Goal: Task Accomplishment & Management: Use online tool/utility

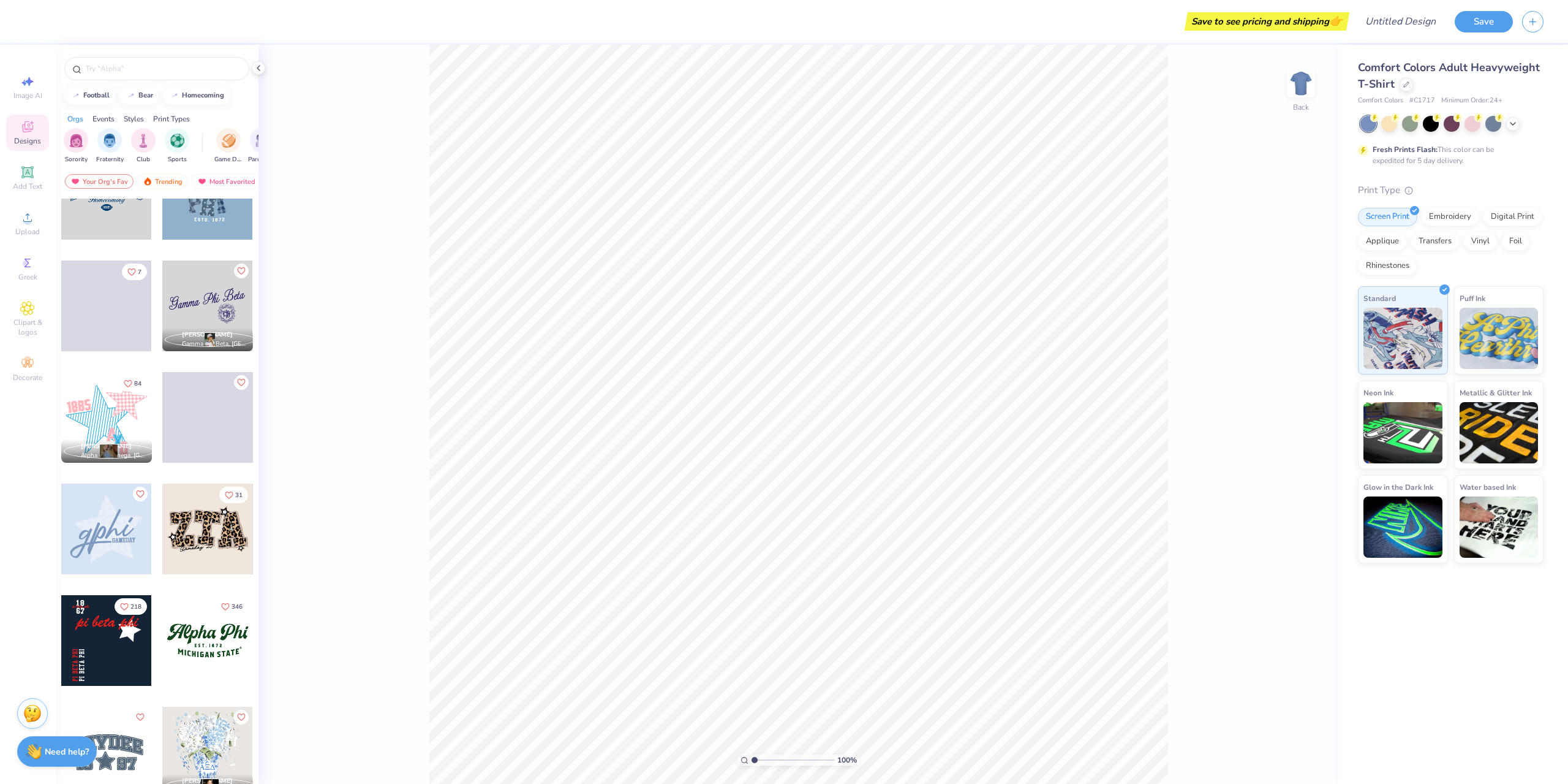
scroll to position [735, 0]
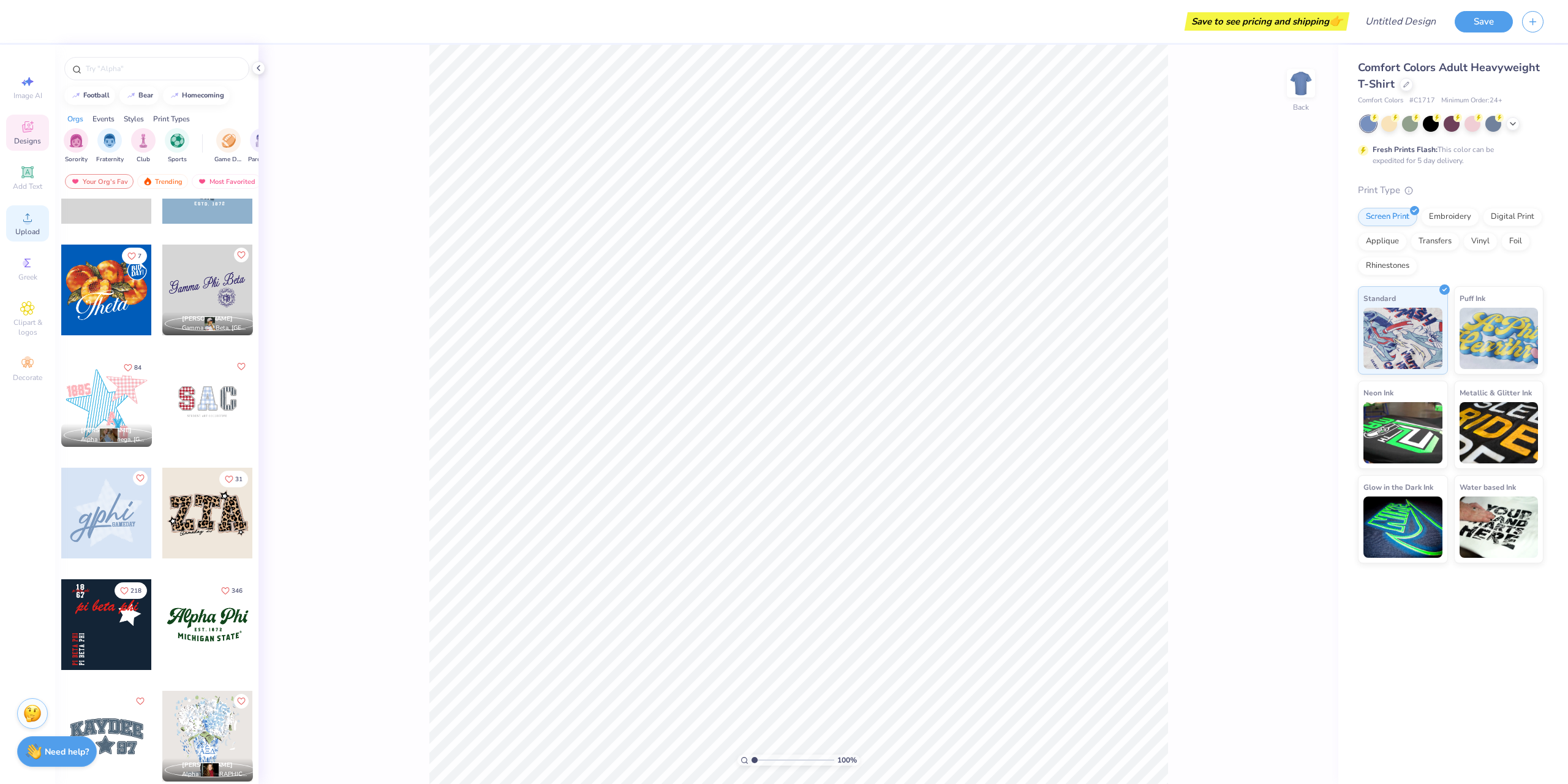
click at [31, 214] on icon at bounding box center [27, 217] width 15 height 15
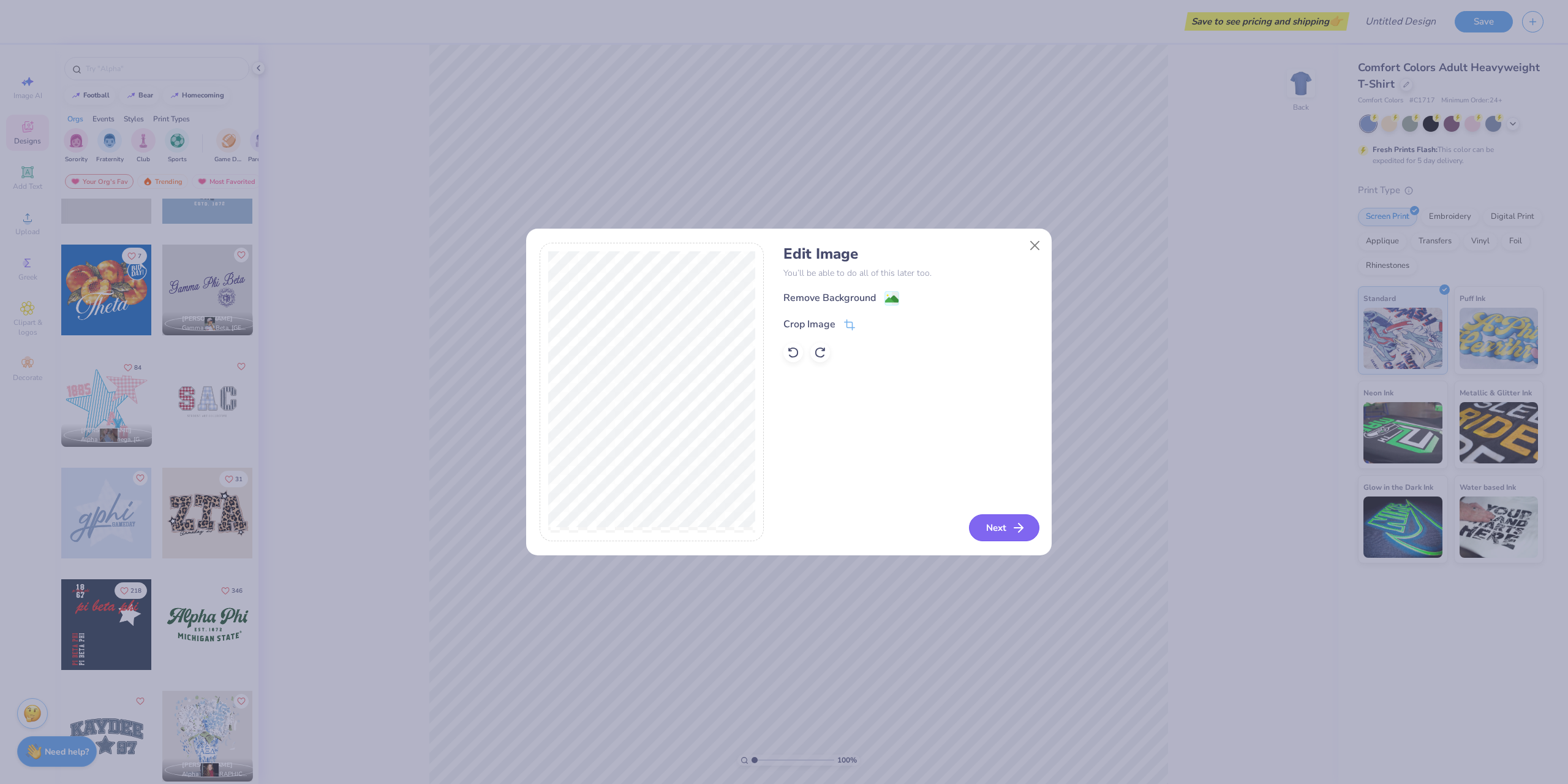
click at [1021, 516] on button "Next" at bounding box center [1004, 527] width 70 height 27
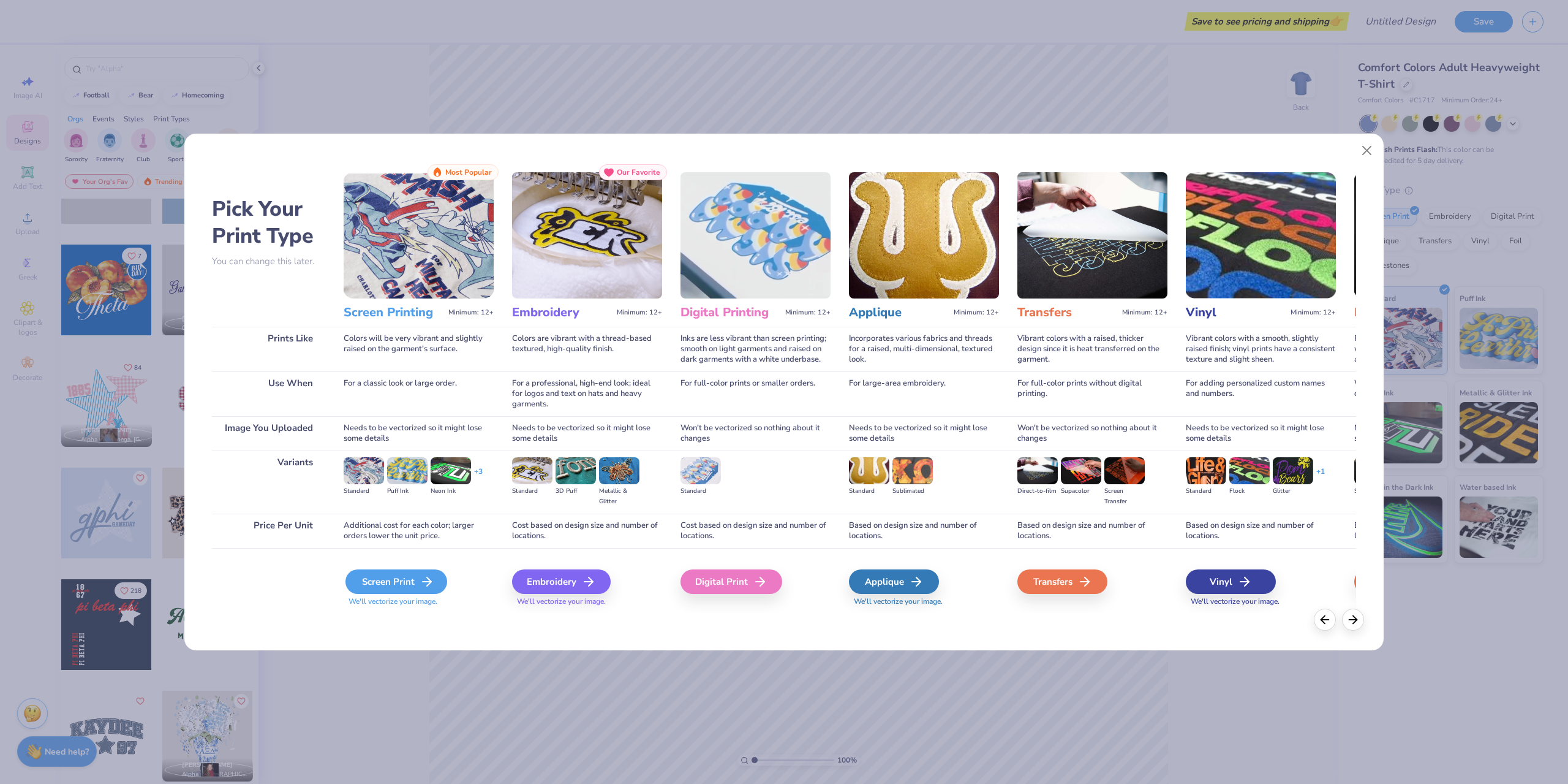
click at [400, 577] on div "Screen Print" at bounding box center [396, 582] width 101 height 25
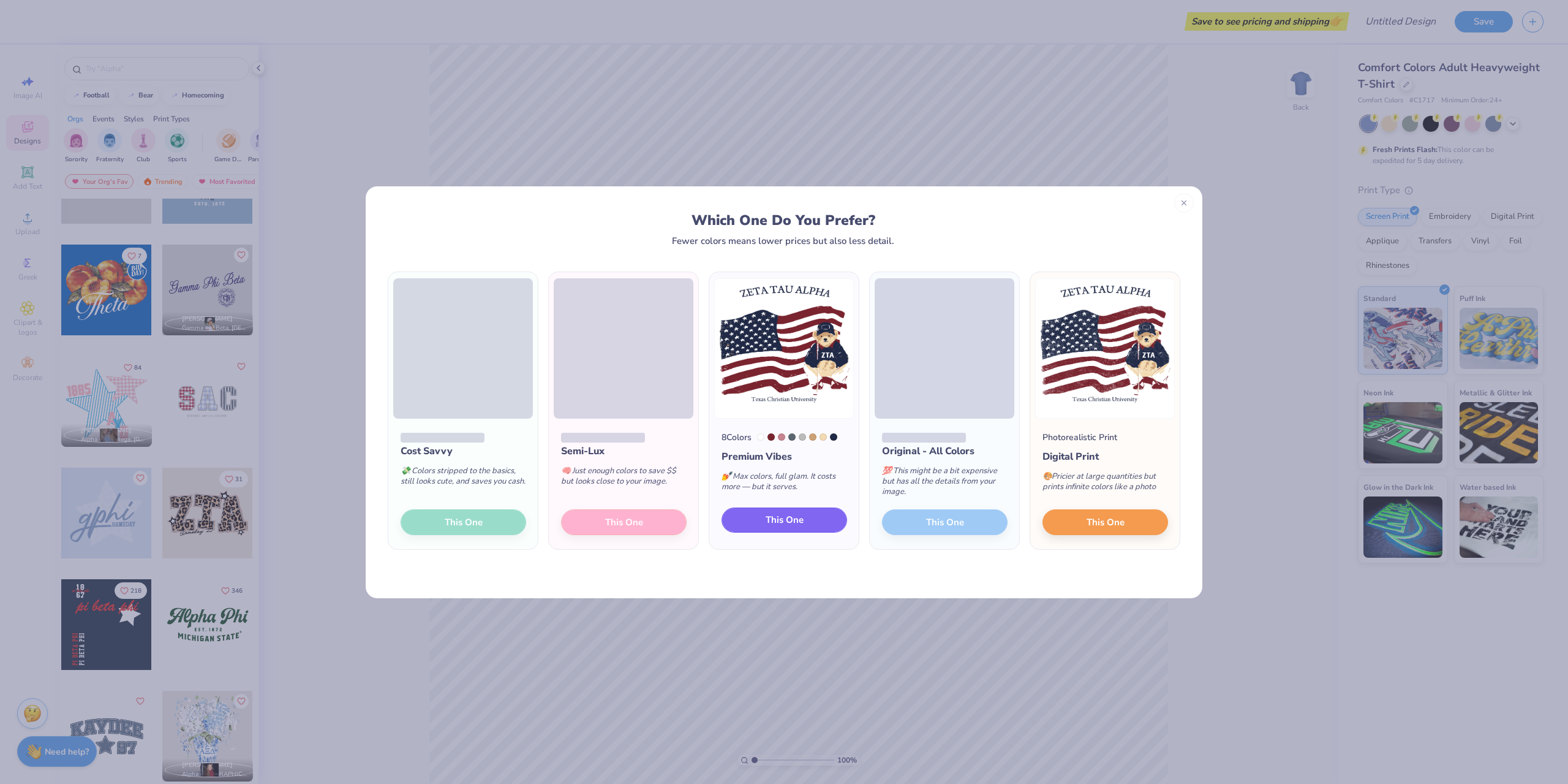
click at [775, 521] on span "This One" at bounding box center [784, 520] width 38 height 14
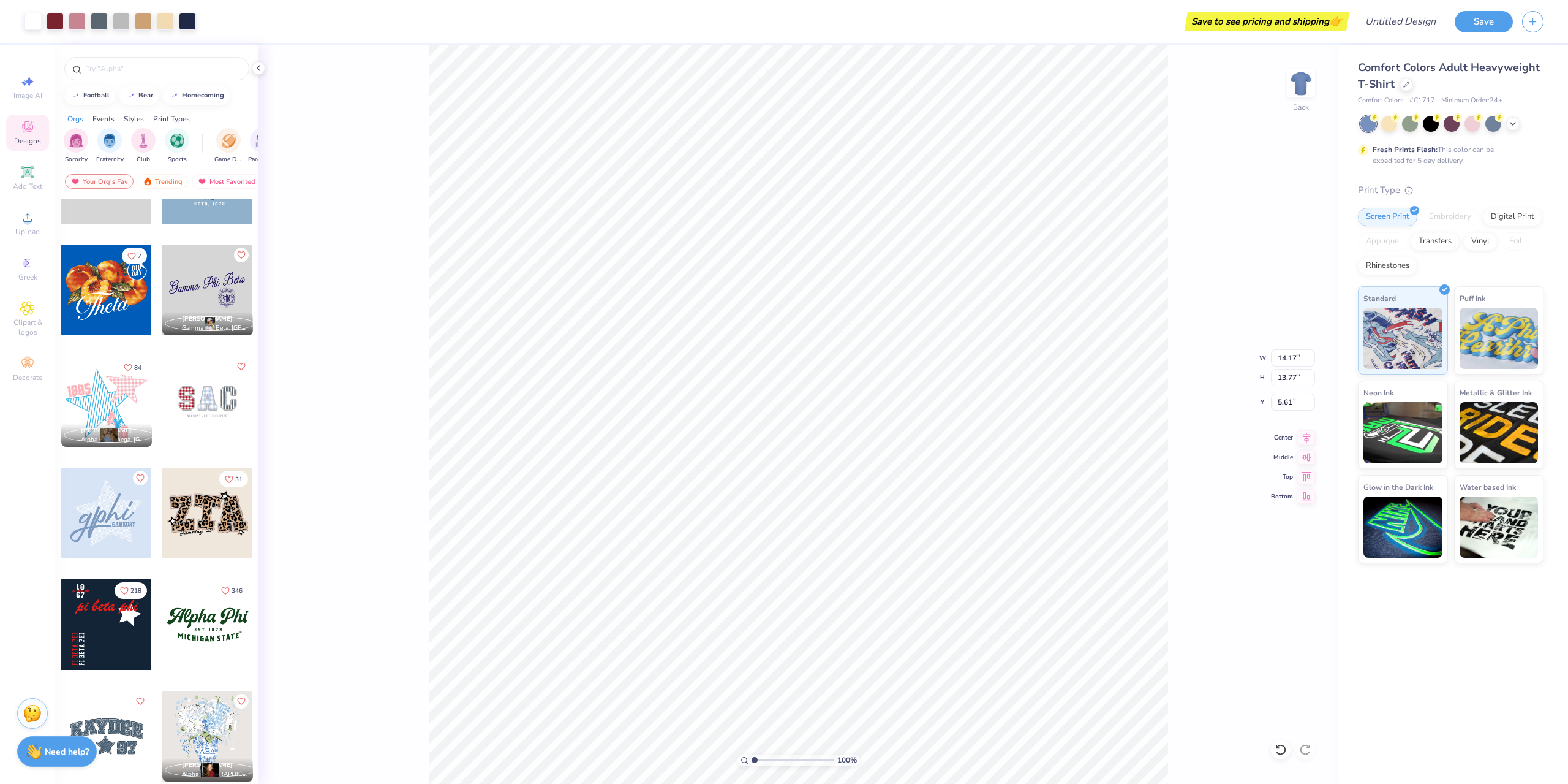
type input "0.50"
click at [1493, 28] on button "Save" at bounding box center [1483, 20] width 59 height 22
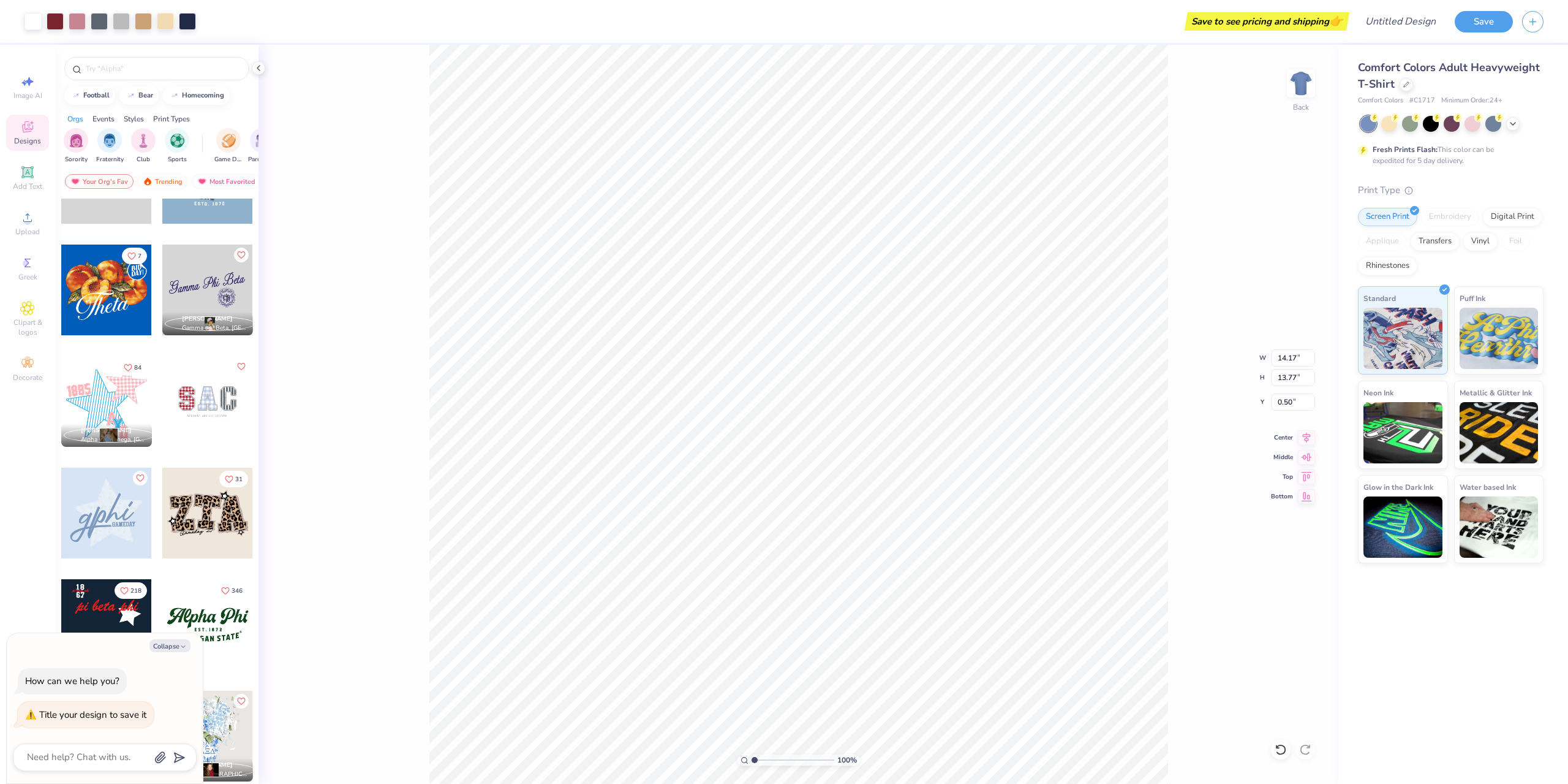
type textarea "x"
type input "9.92"
type input "6.76"
type input "6.04"
type textarea "x"
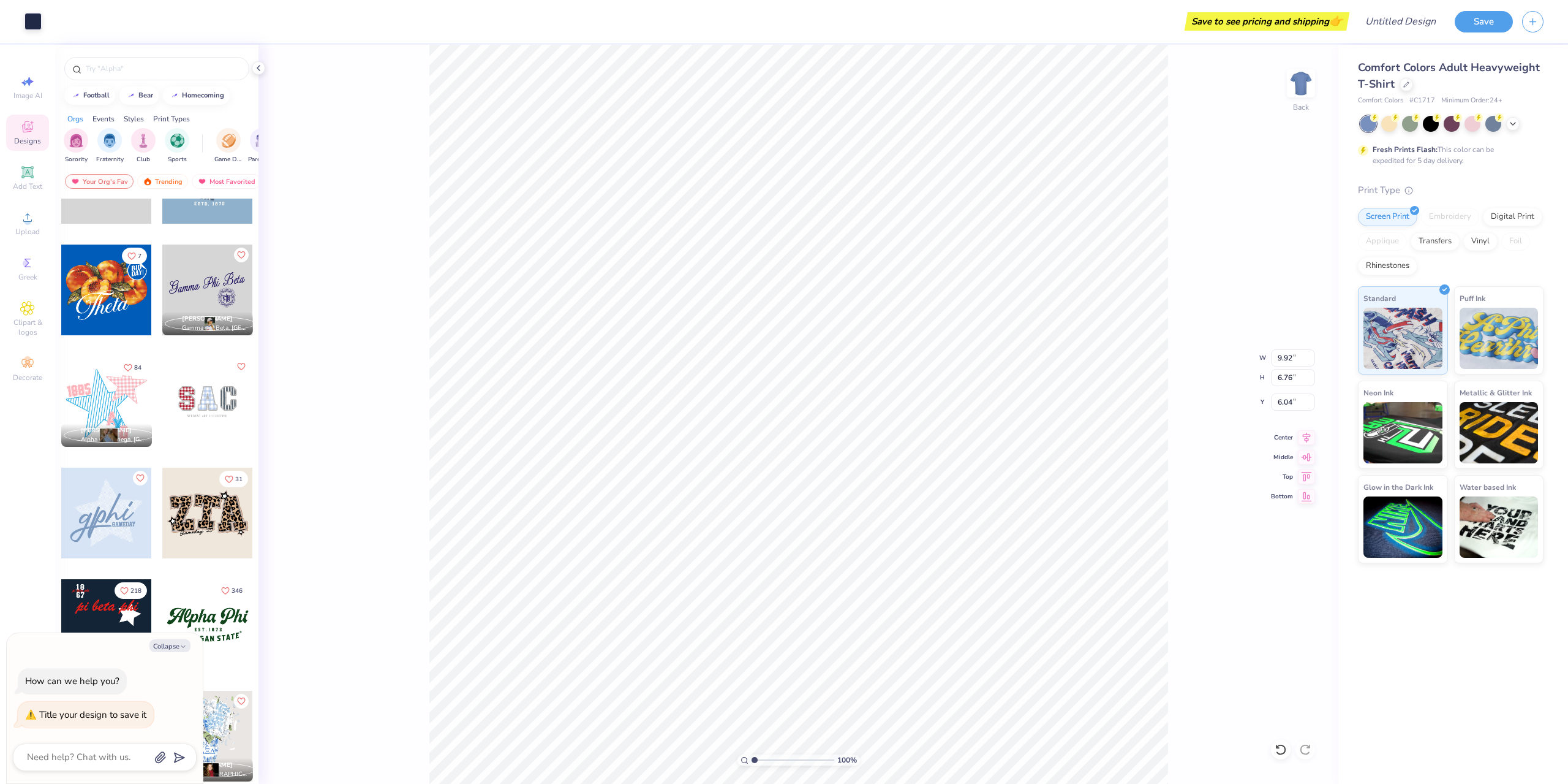
type input "6.54"
type textarea "x"
type input "10.92"
click at [1531, 20] on icon "button" at bounding box center [1532, 20] width 10 height 10
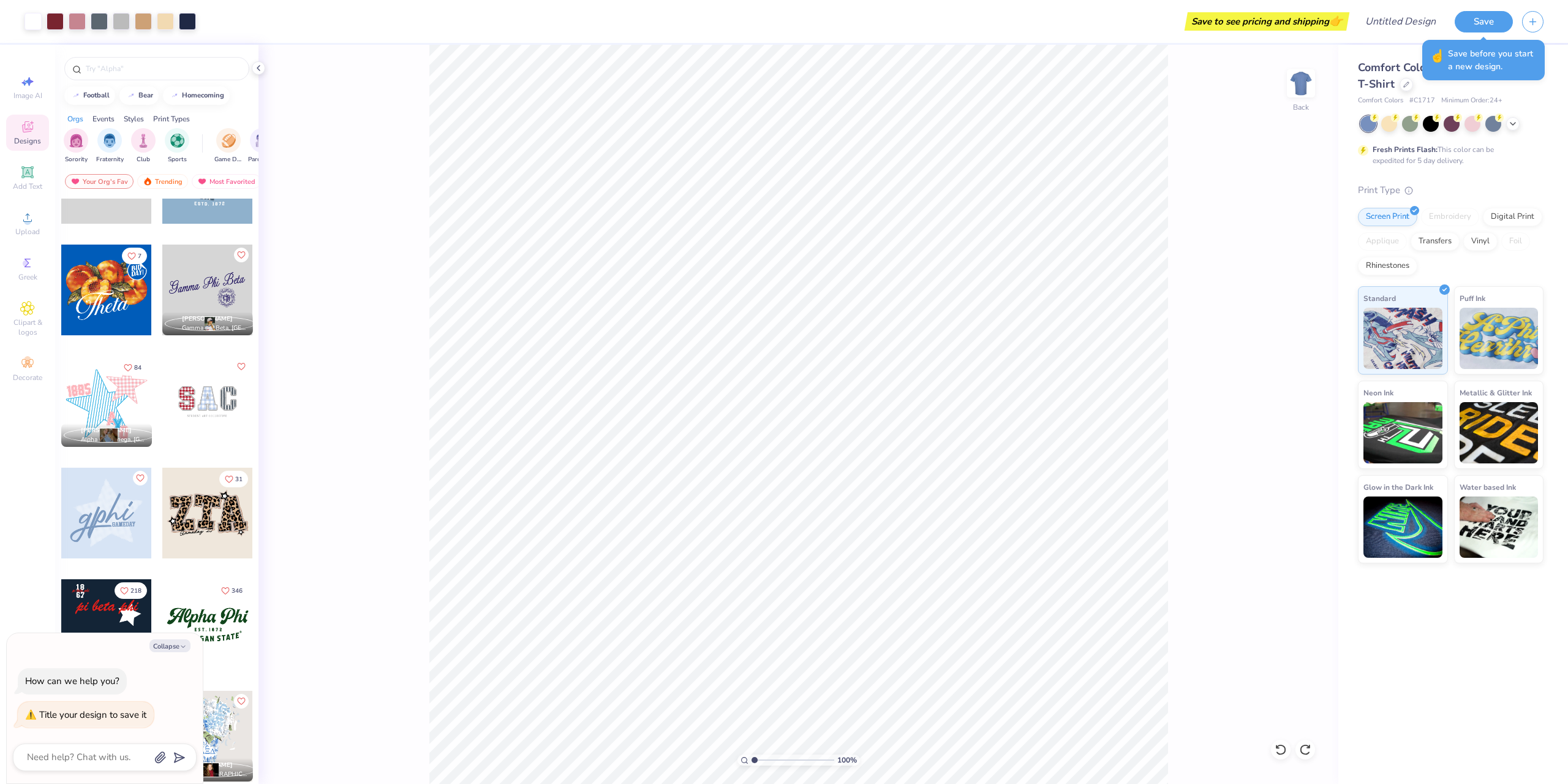
click at [1255, 419] on div "100 % Back" at bounding box center [798, 414] width 1080 height 739
click at [1499, 14] on button "Save" at bounding box center [1483, 20] width 59 height 22
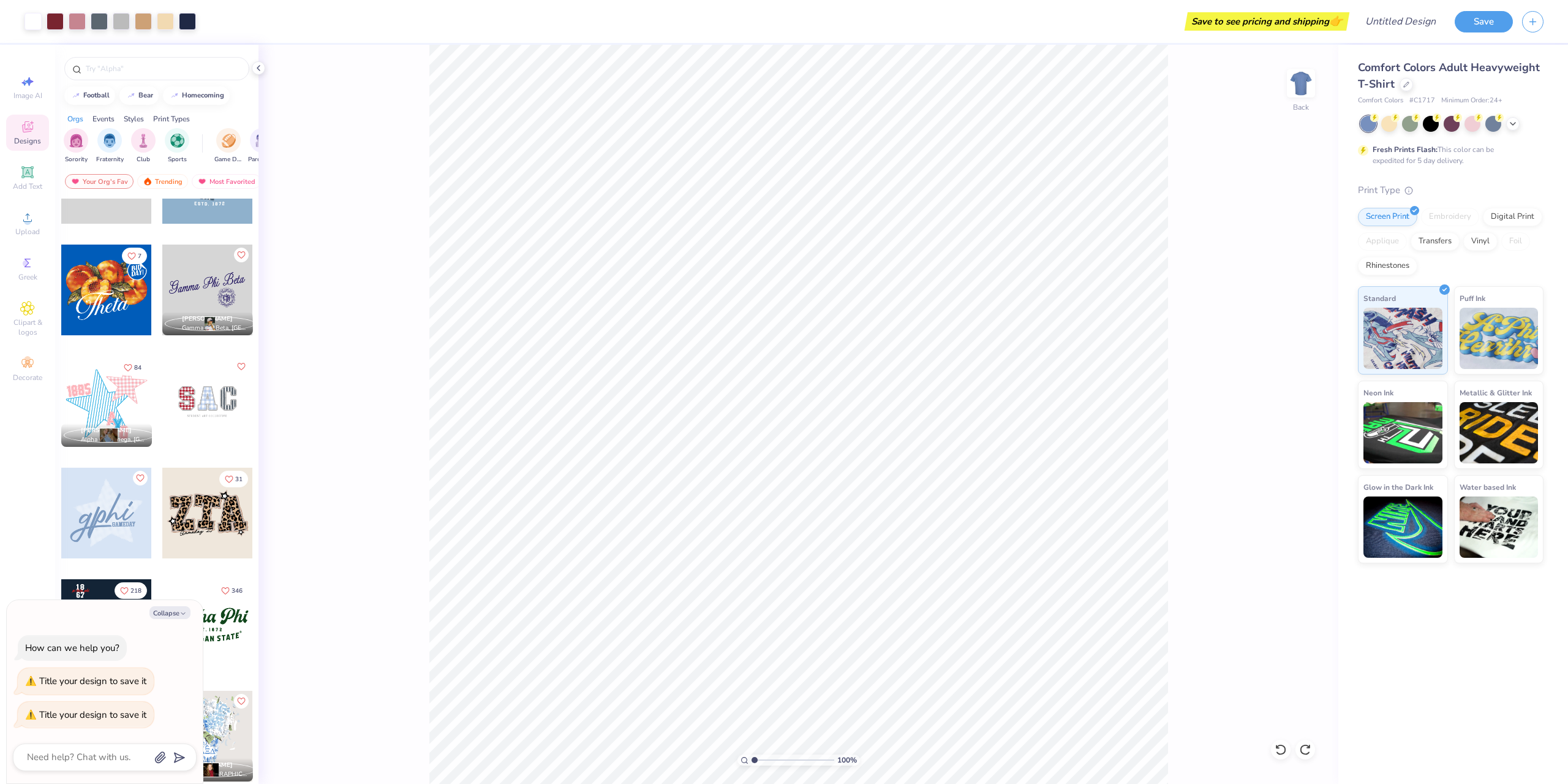
type textarea "x"
click at [1197, 252] on div "100 % Back" at bounding box center [798, 414] width 1080 height 739
click at [1403, 16] on input "Design Title" at bounding box center [1385, 21] width 120 height 25
type input "v"
type textarea "x"
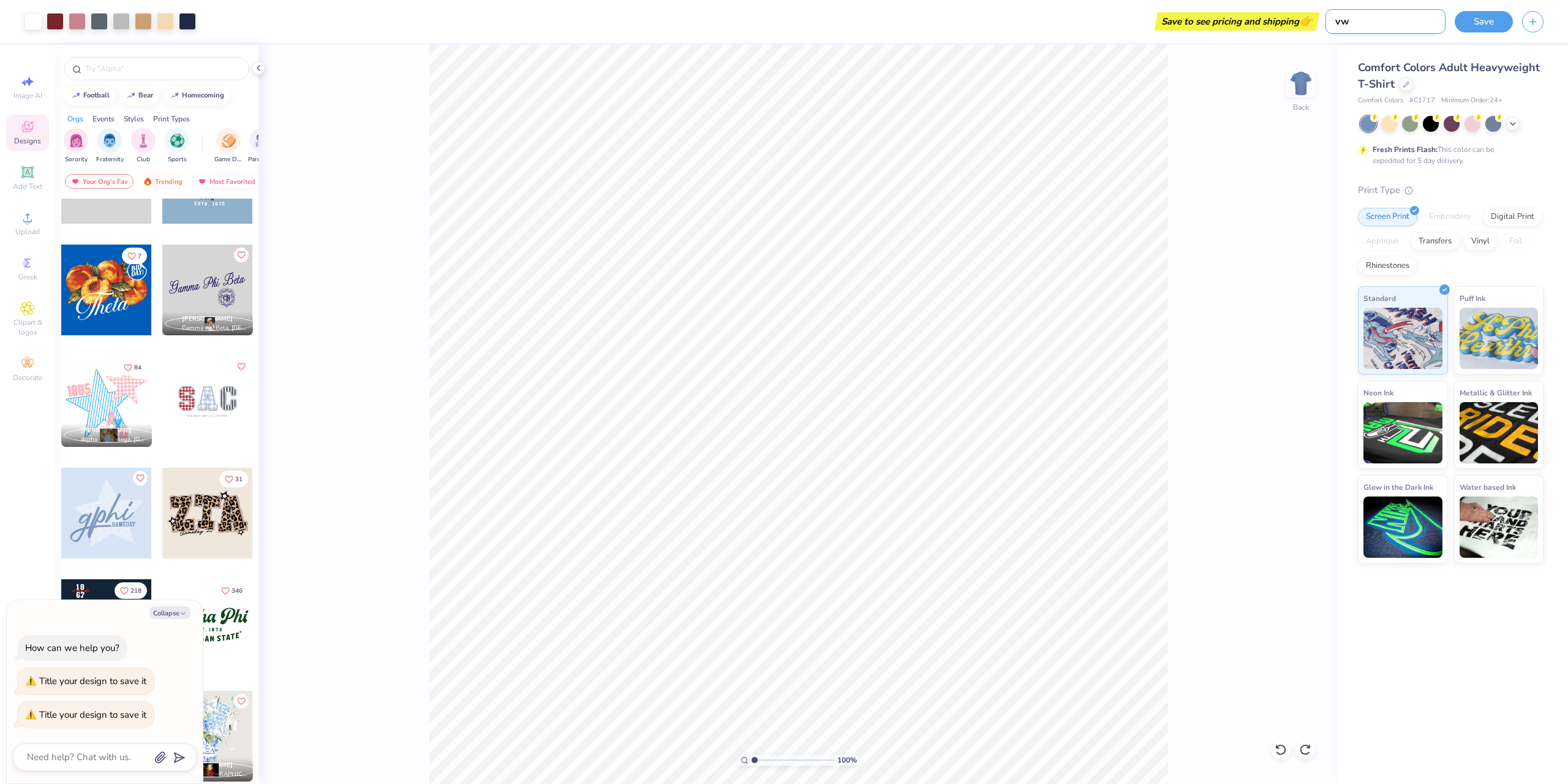
type input "vwe"
type textarea "x"
type input "vweg"
type textarea "x"
type input "vwegw"
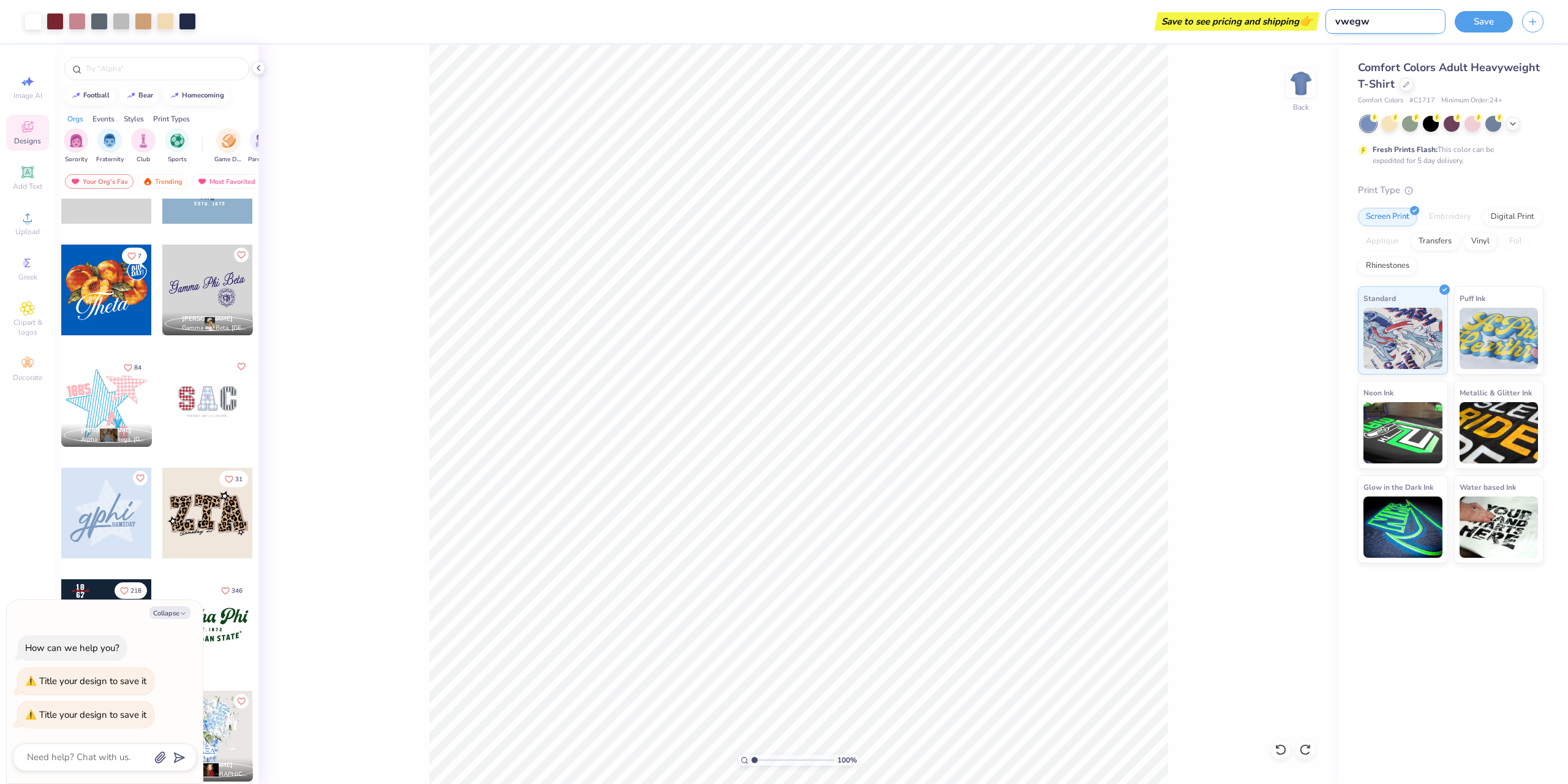
type textarea "x"
type input "vwegw"
click at [1472, 25] on button "Save" at bounding box center [1483, 20] width 59 height 22
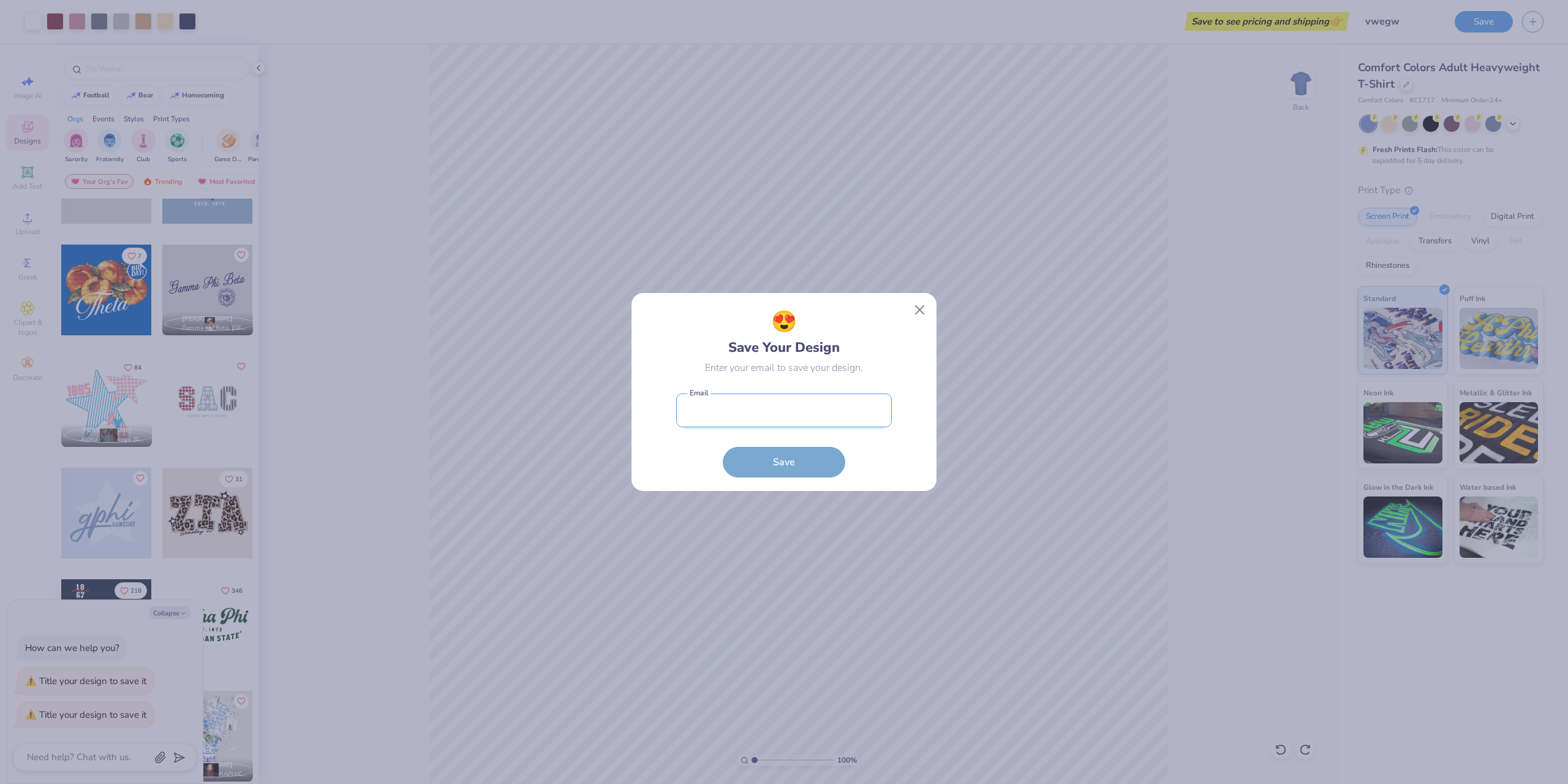
click at [814, 416] on input "email" at bounding box center [784, 410] width 215 height 34
click at [922, 313] on div "😍 Save Your Design Enter your email to save your design. Email is a required fi…" at bounding box center [784, 392] width 306 height 199
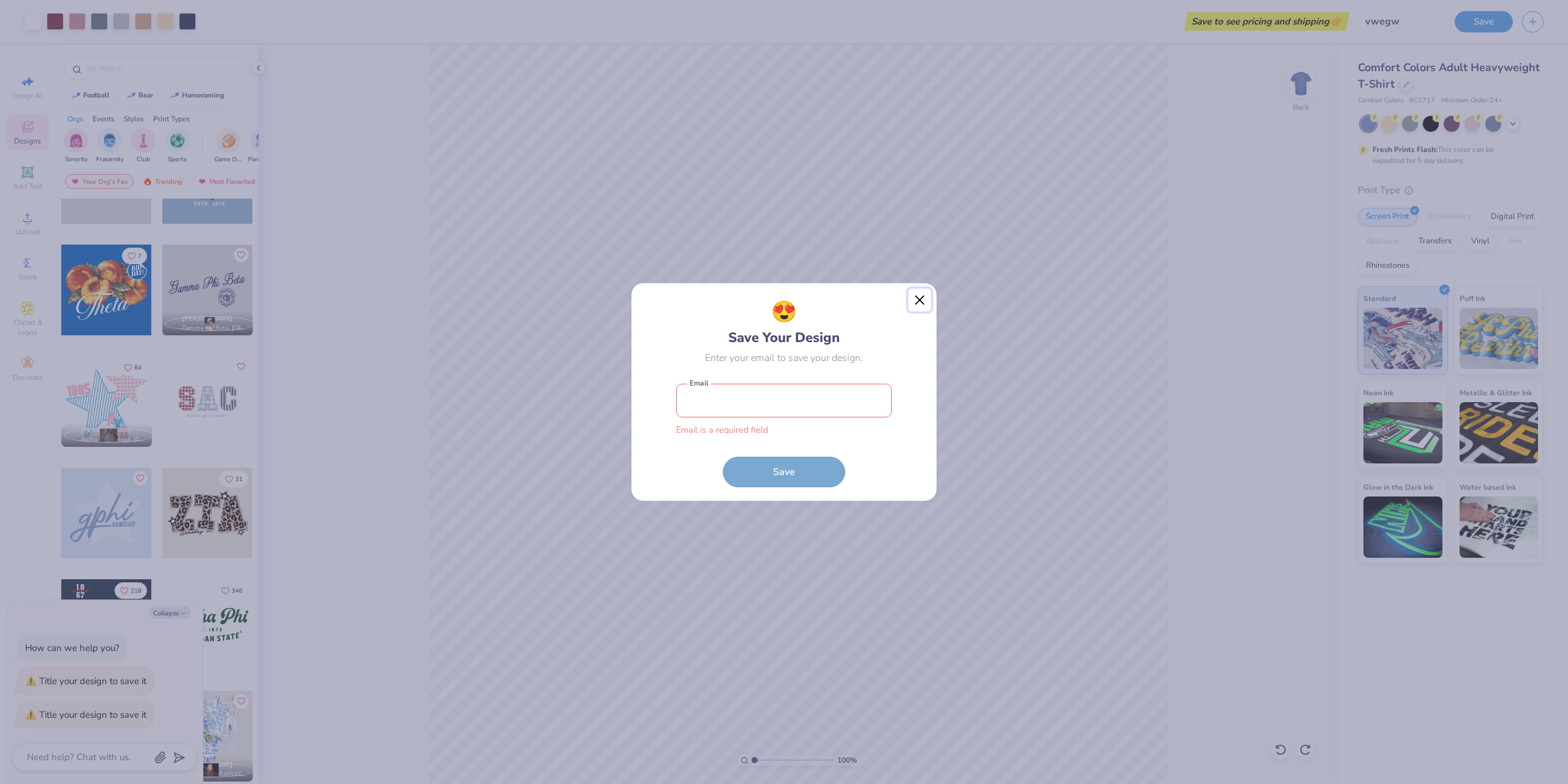
click at [924, 301] on button "Close" at bounding box center [919, 300] width 23 height 23
